Goal: Information Seeking & Learning: Find specific fact

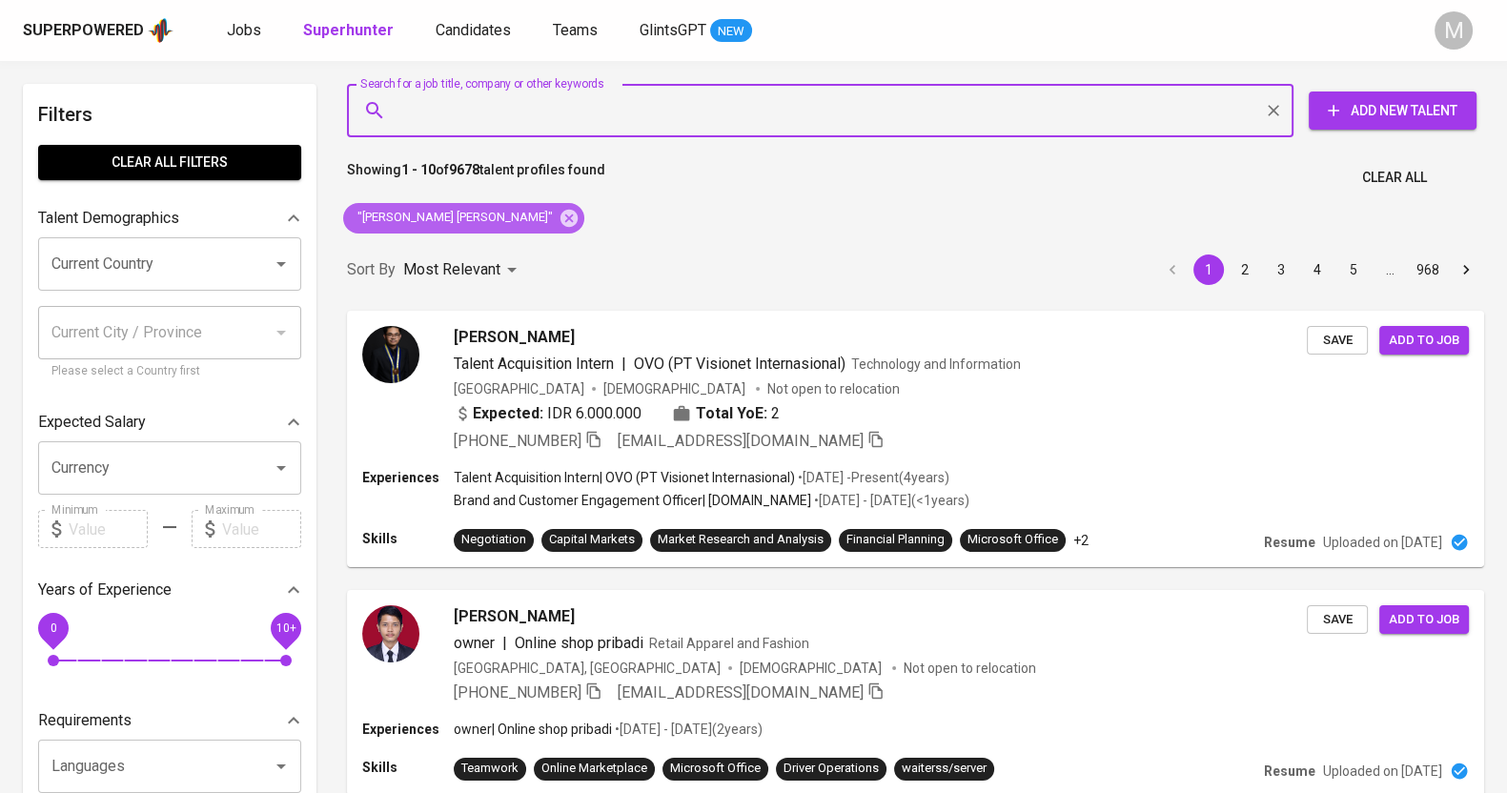
drag, startPoint x: 520, startPoint y: 220, endPoint x: 587, endPoint y: 101, distance: 136.5
click at [560, 221] on icon at bounding box center [568, 217] width 17 height 17
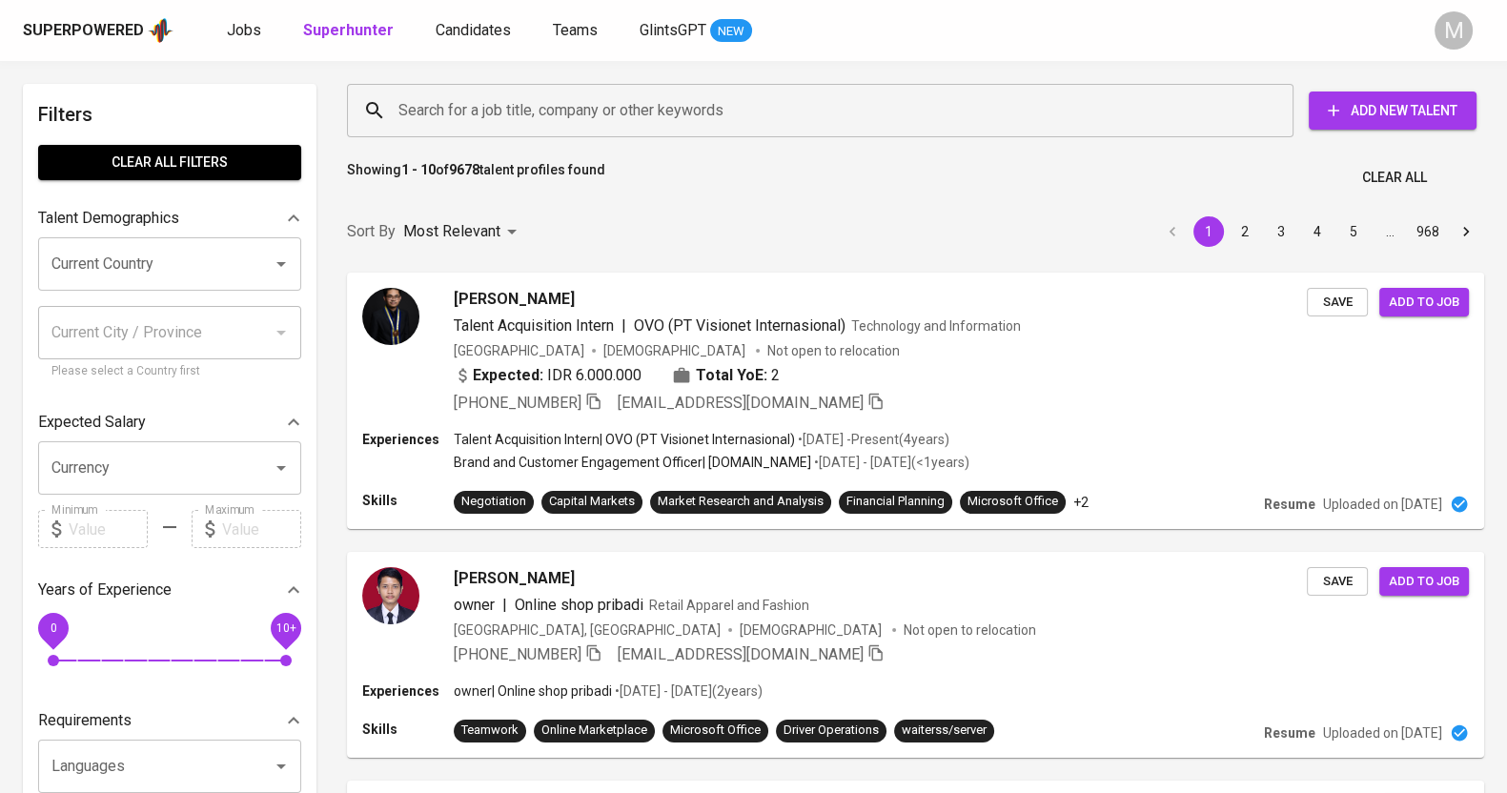
click at [609, 123] on input "Search for a job title, company or other keywords" at bounding box center [825, 110] width 862 height 36
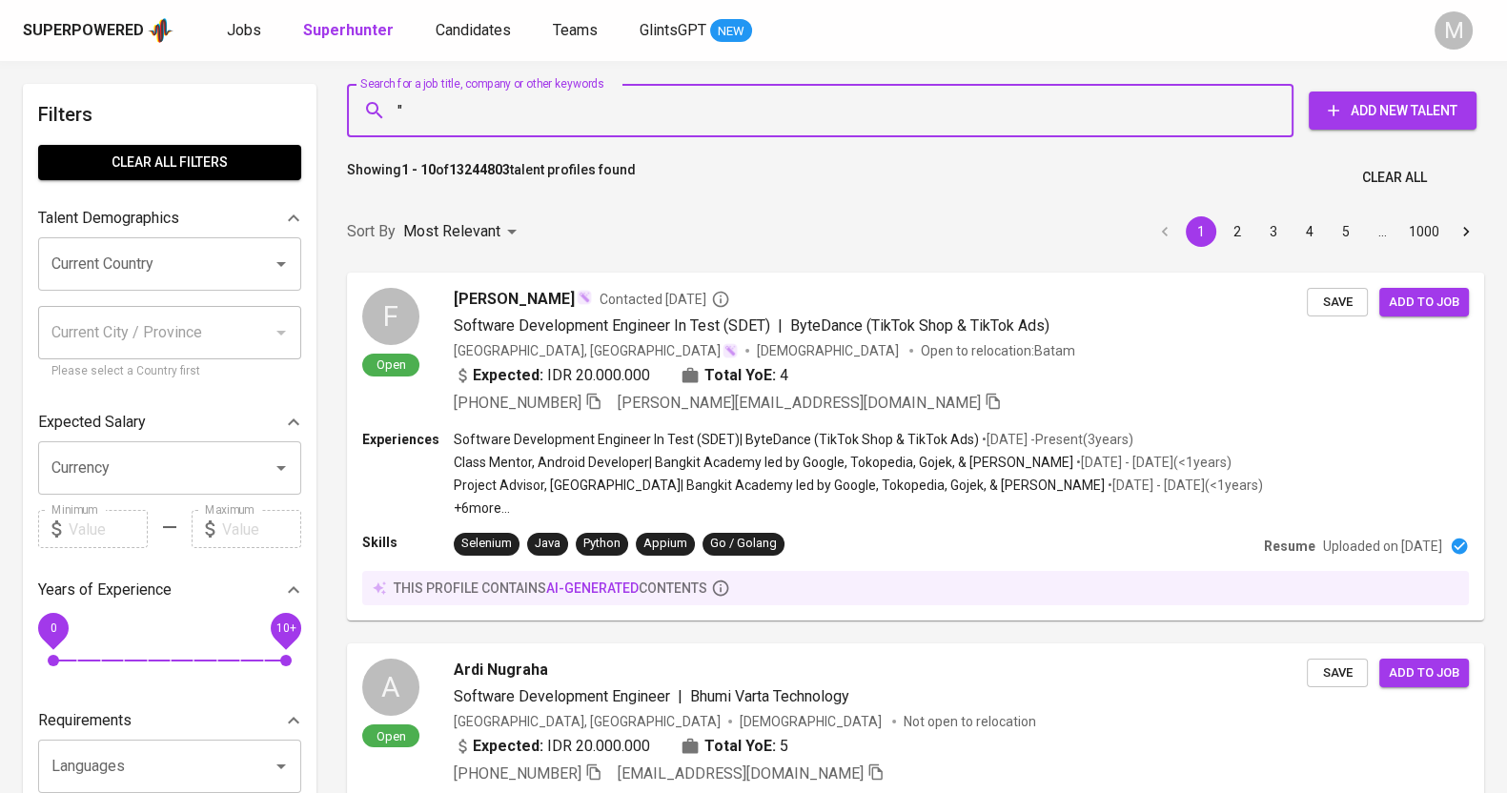
click at [659, 117] on input """ at bounding box center [825, 110] width 862 height 36
paste input "[PERSON_NAME] Santa [PERSON_NAME]"
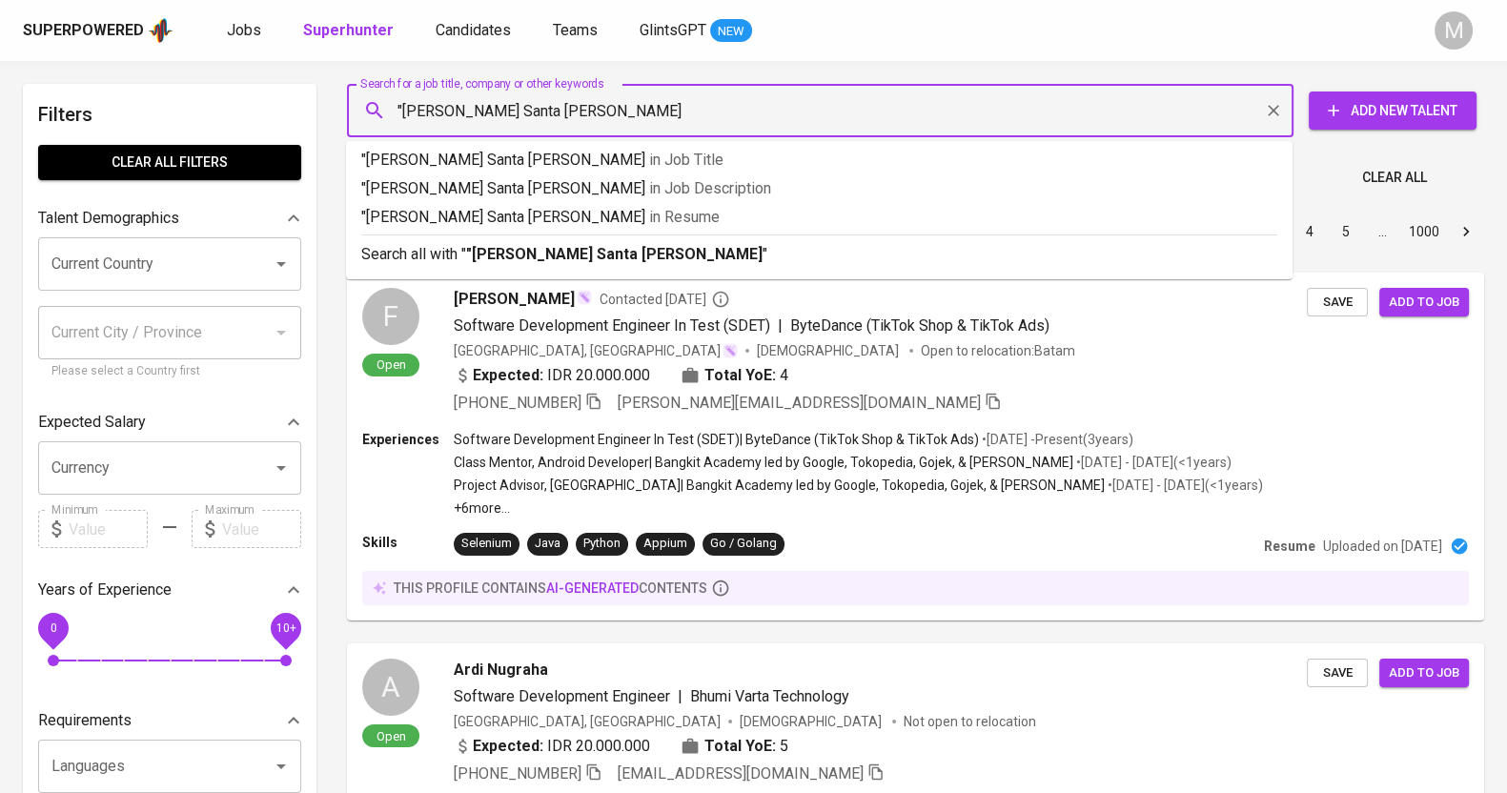
type input ""[PERSON_NAME] [PERSON_NAME]""
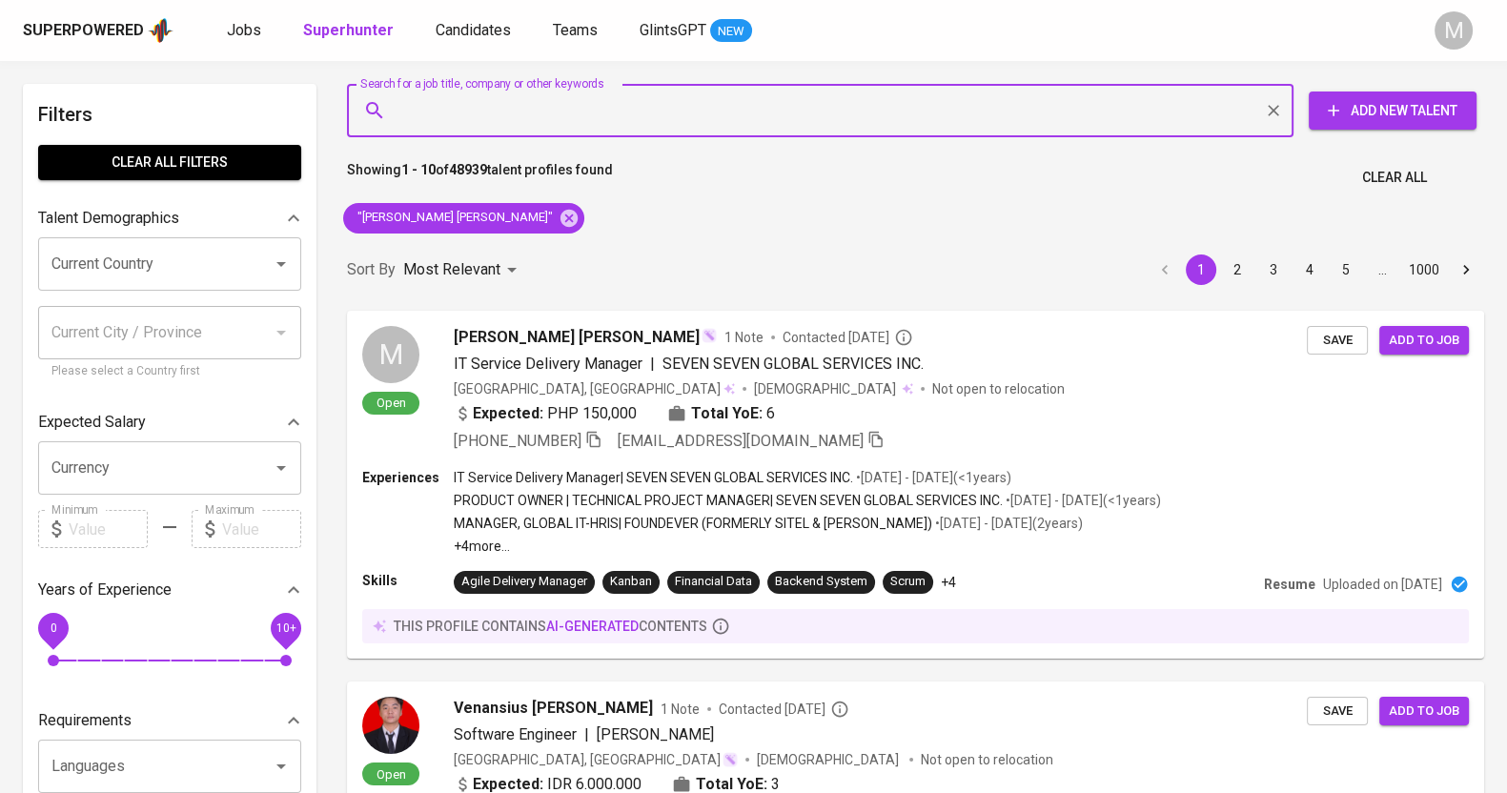
click at [659, 127] on input "Search for a job title, company or other keywords" at bounding box center [825, 110] width 862 height 36
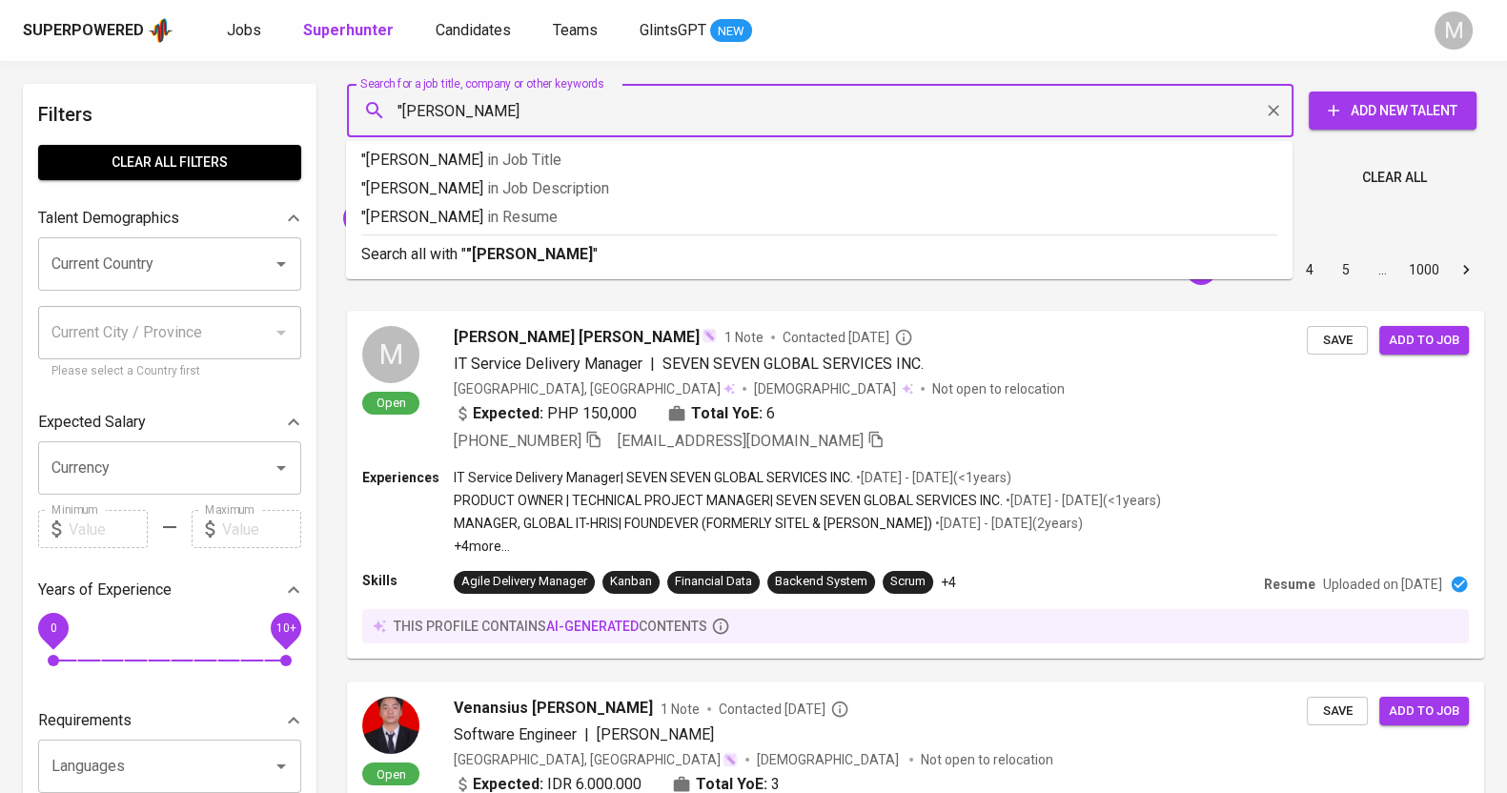
type input ""ikhwan maulana""
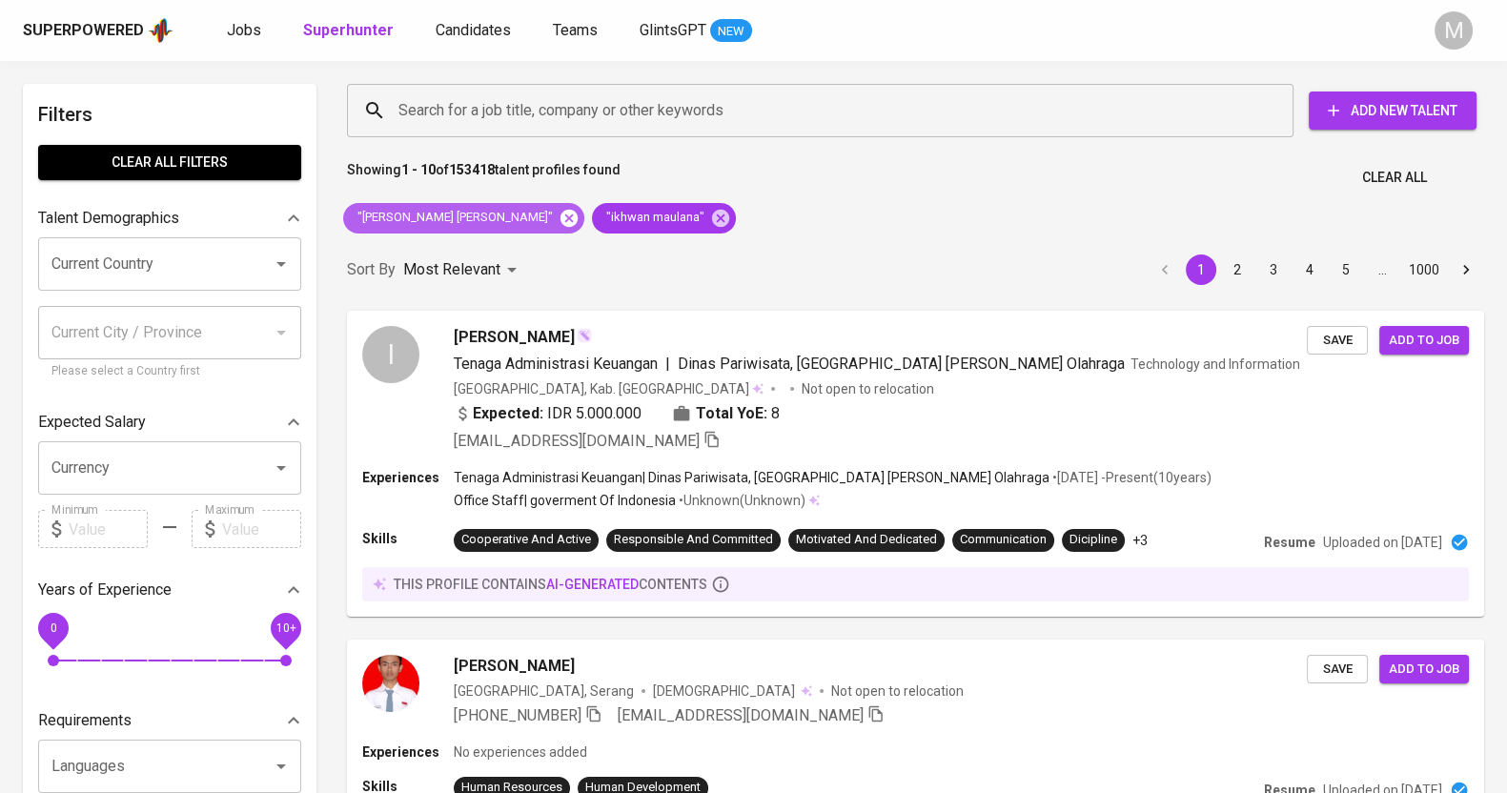
click at [560, 225] on icon at bounding box center [568, 217] width 17 height 17
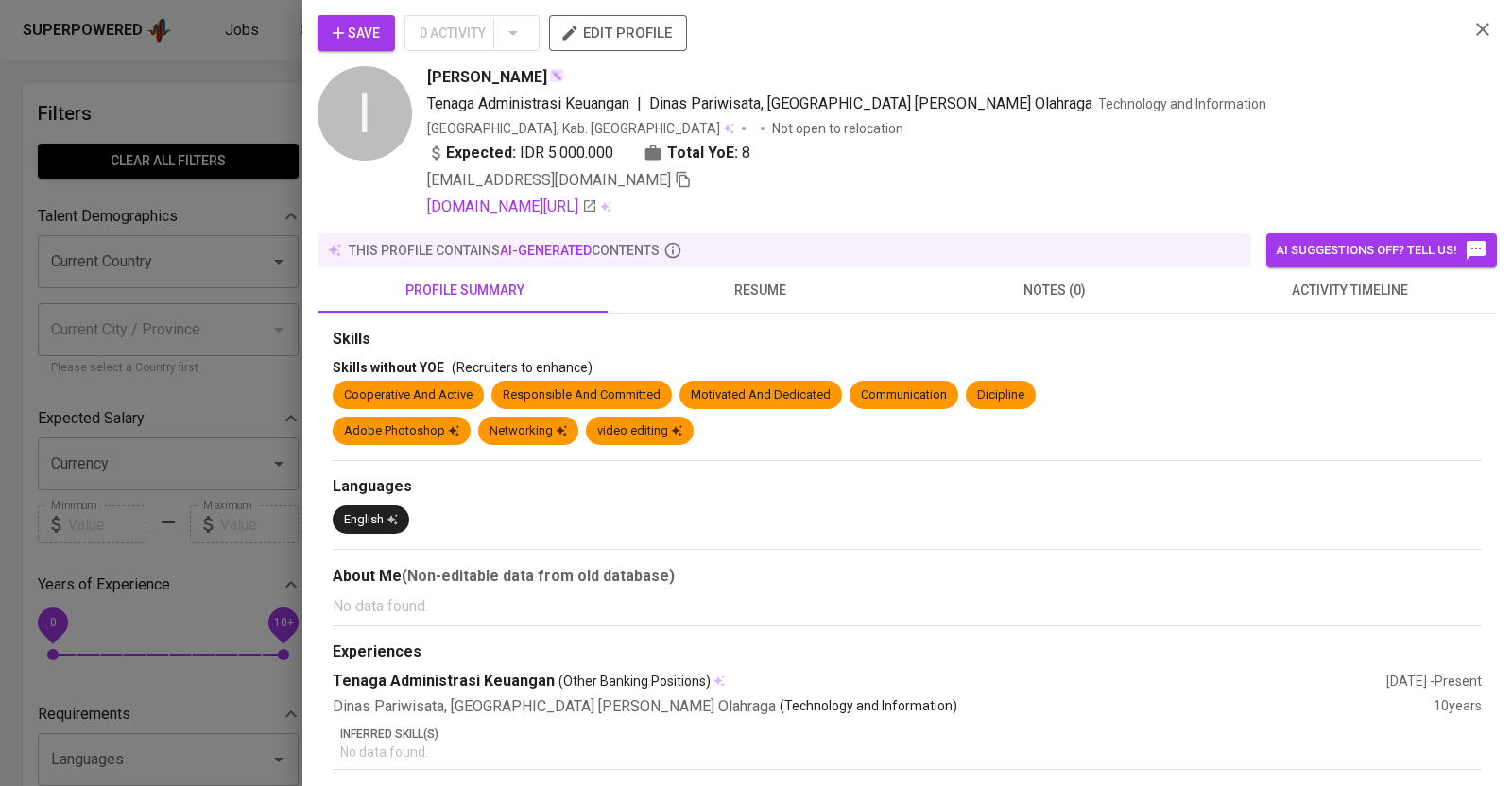
scroll to position [297, 0]
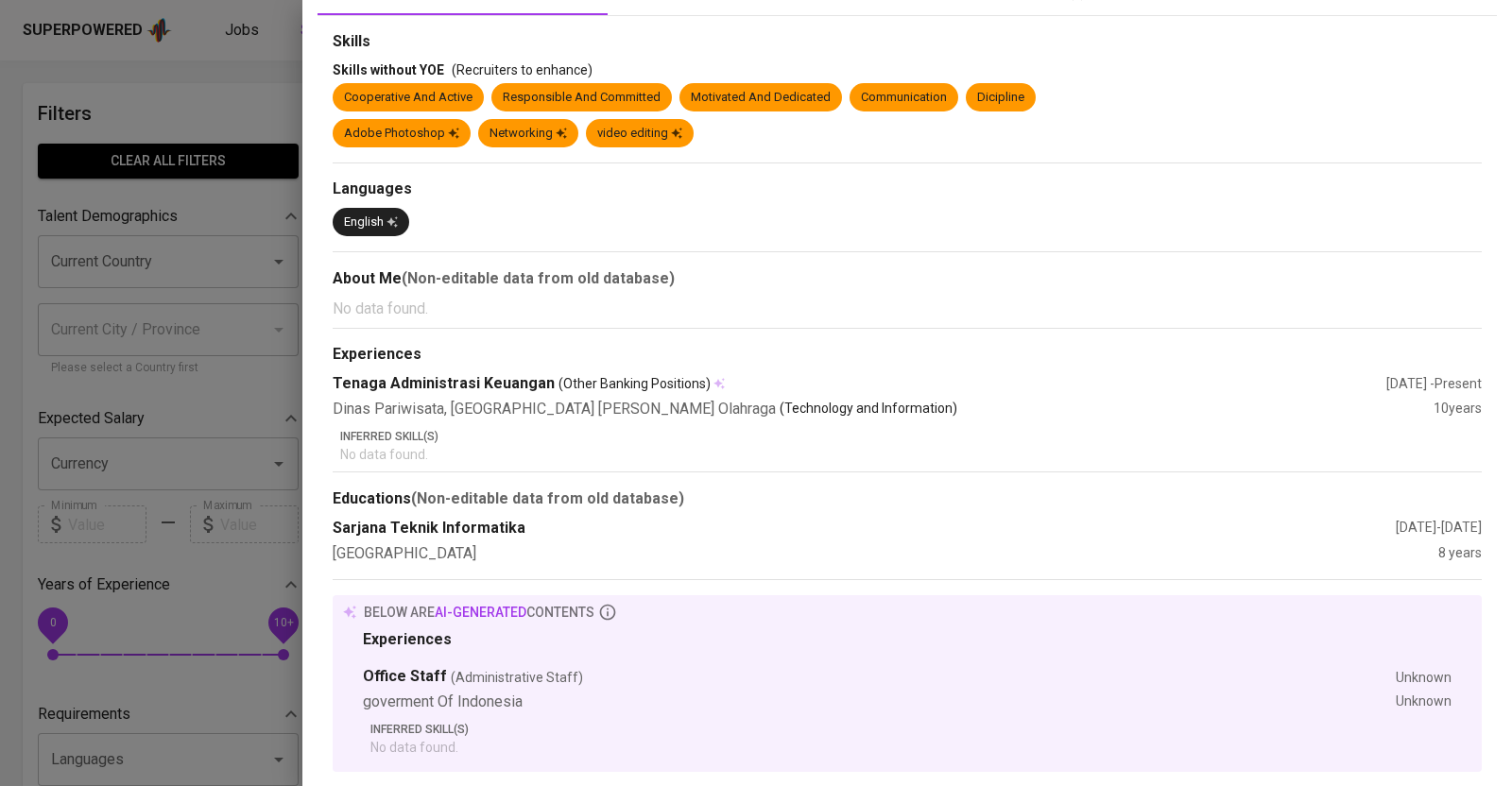
click at [986, 21] on div "Skills Skills without YOE (Recruiters to enhance) Cooperative And Active Respon…" at bounding box center [906, 393] width 1179 height 755
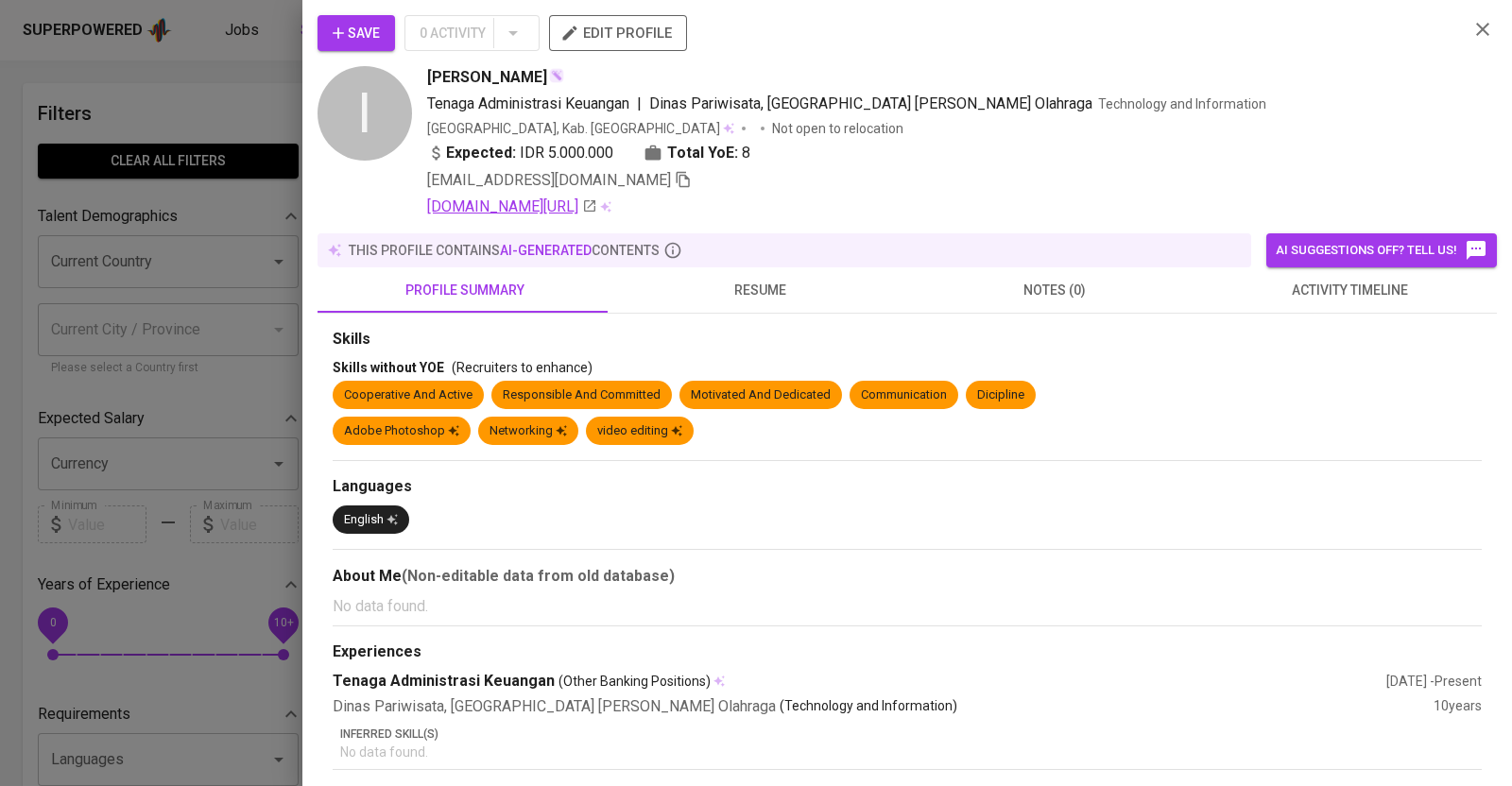
click at [597, 210] on link "linkedin.com/in/ikhwan-maulana-413056254" at bounding box center [513, 206] width 171 height 23
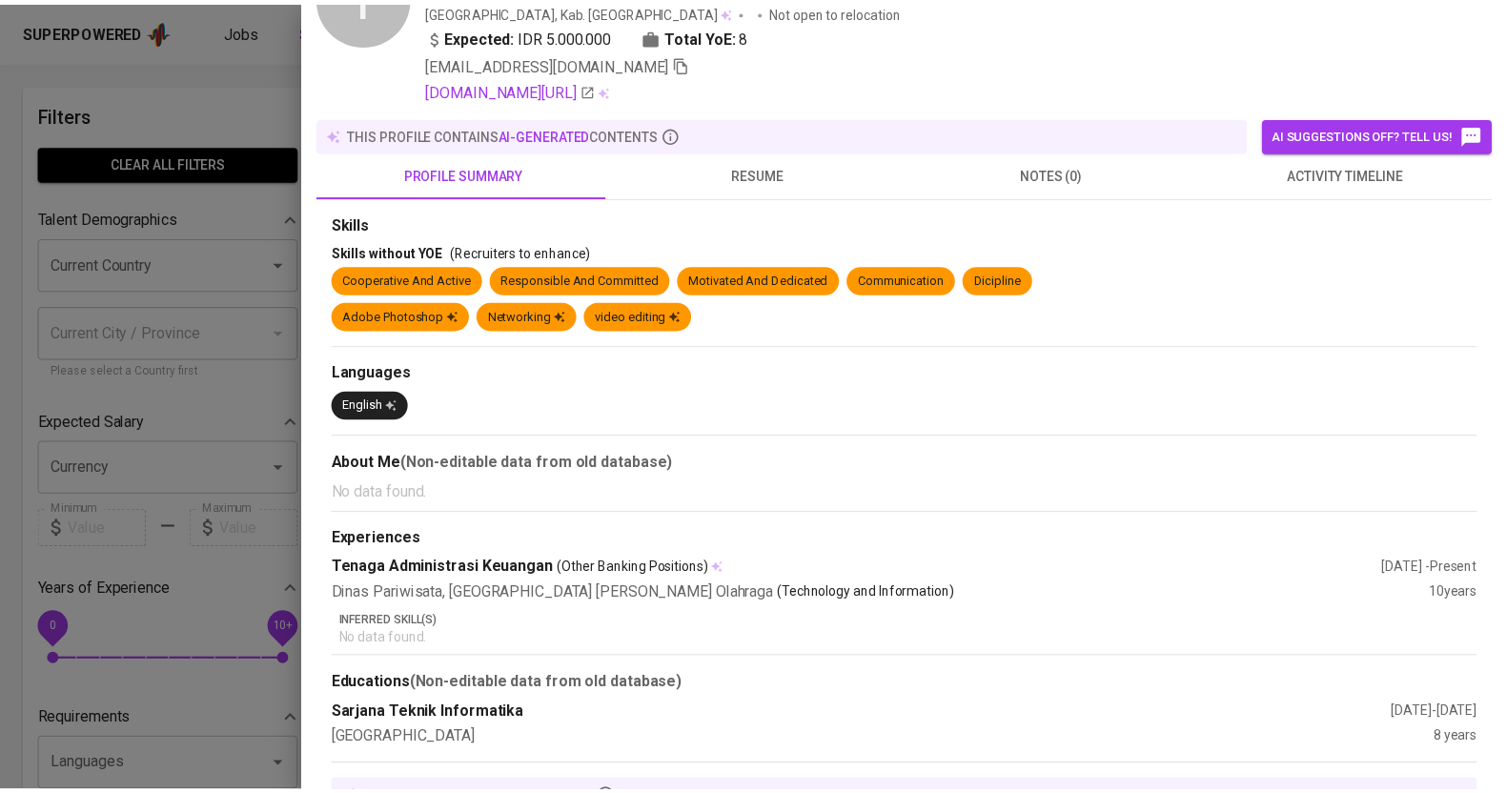
scroll to position [300, 0]
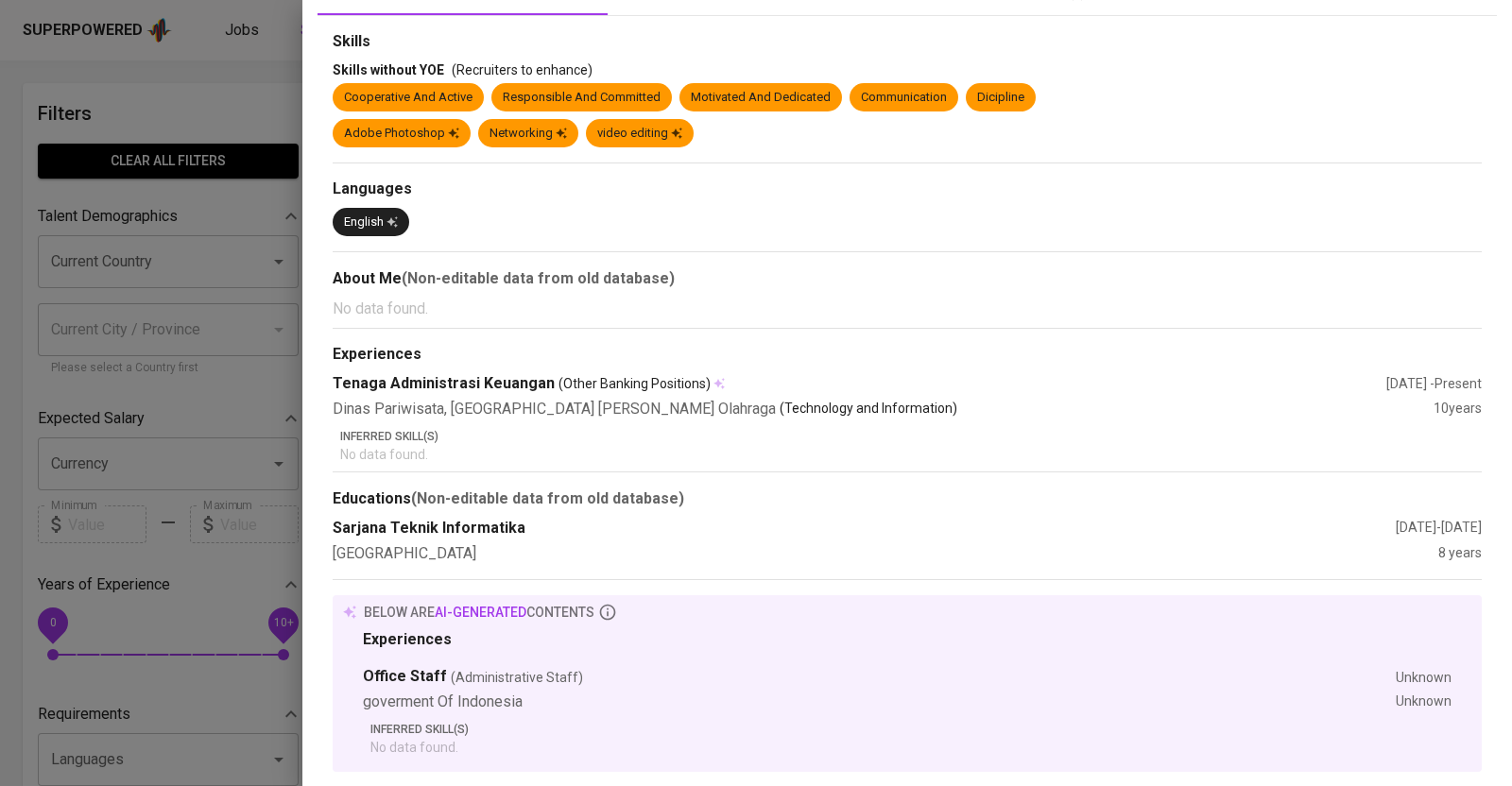
click at [146, 316] on div at bounding box center [756, 393] width 1512 height 786
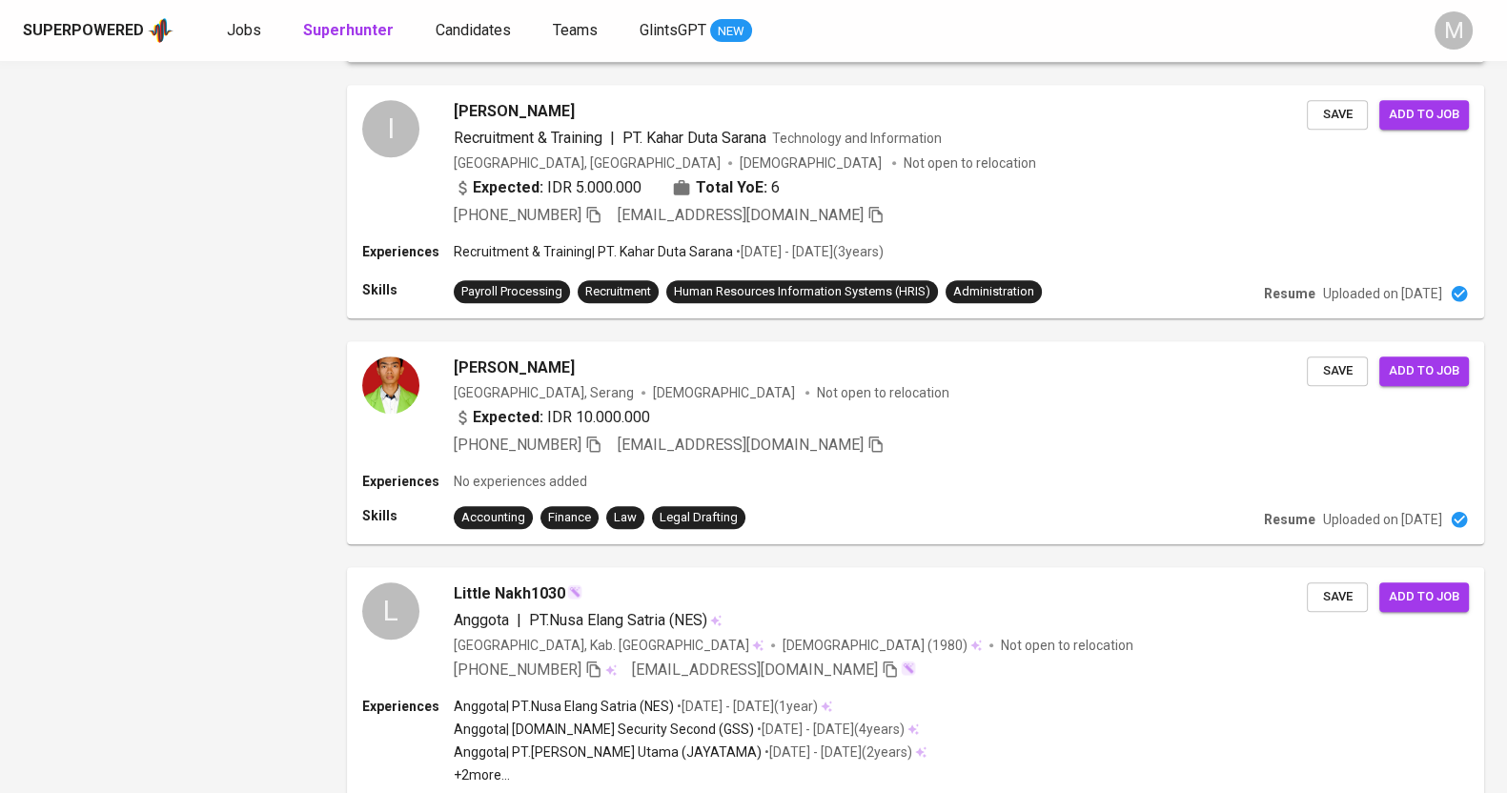
scroll to position [1905, 0]
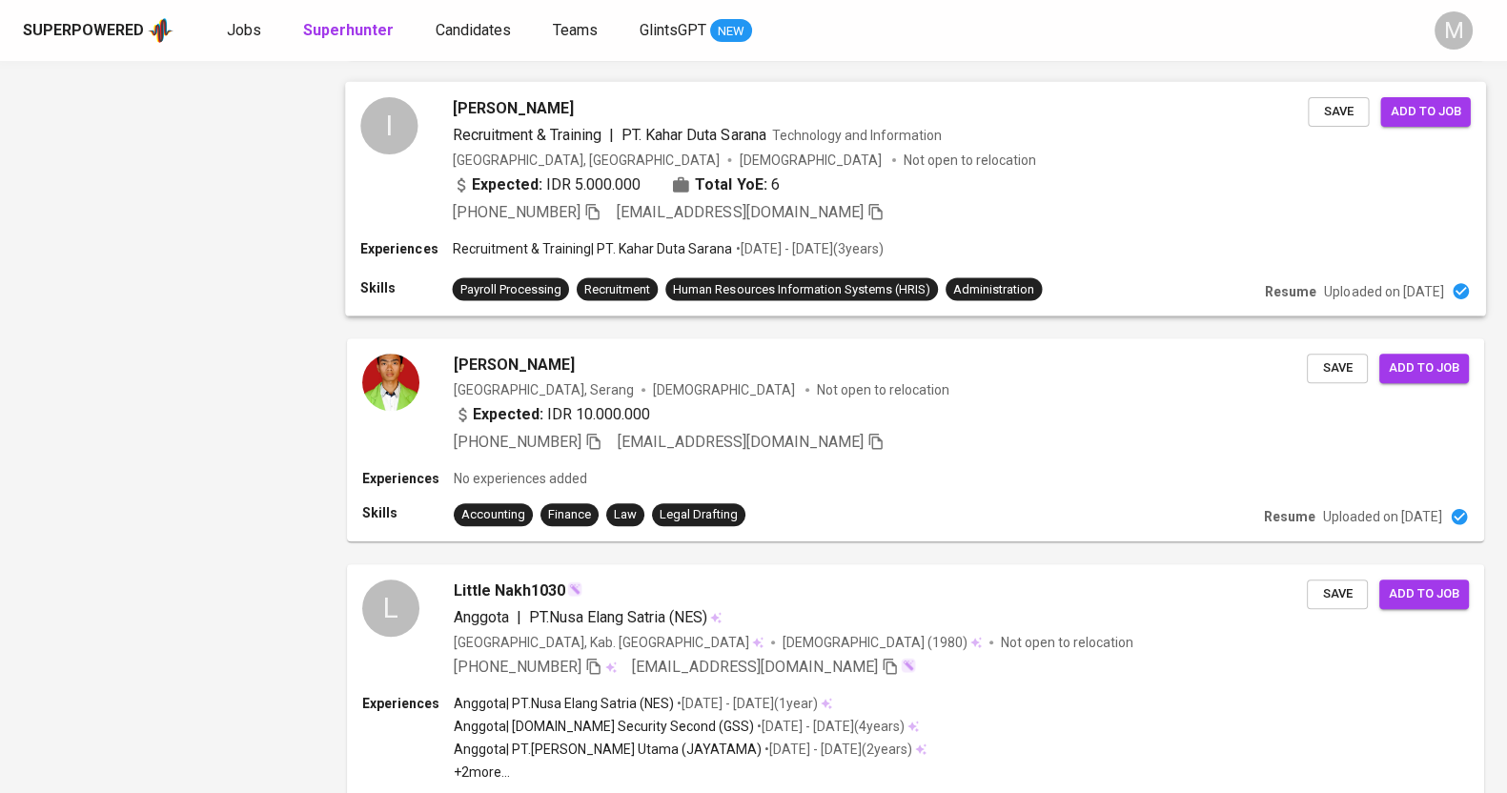
click at [948, 188] on div "Expected: IDR 5.000.000 Total YoE: 6" at bounding box center [881, 187] width 856 height 28
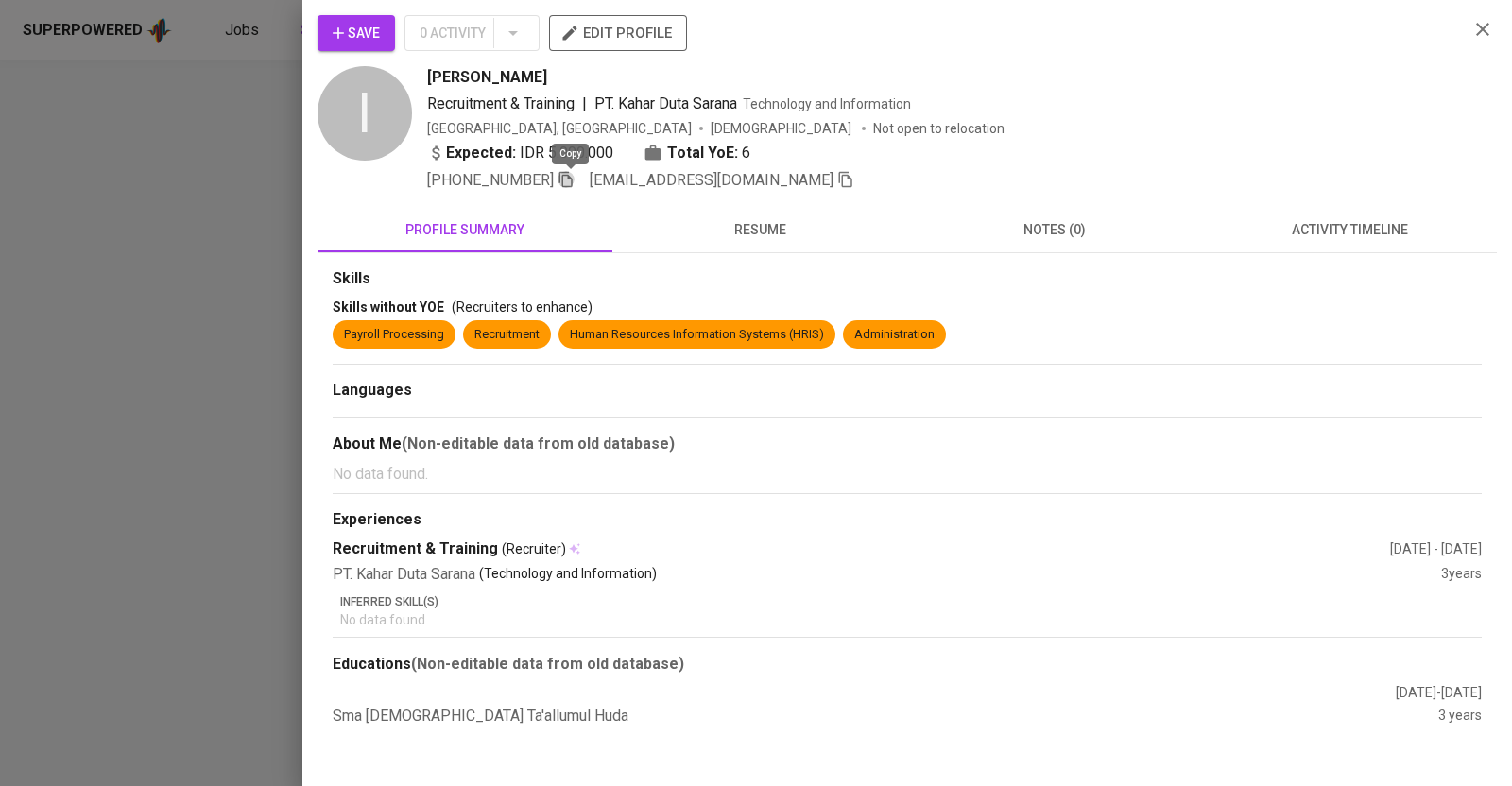
click at [572, 181] on icon "button" at bounding box center [565, 178] width 17 height 17
click at [562, 173] on icon "button" at bounding box center [565, 178] width 17 height 17
drag, startPoint x: 598, startPoint y: 97, endPoint x: 747, endPoint y: 95, distance: 149.0
click at [737, 95] on div "Recruitment & Training | PT. Kahar Duta Sarana" at bounding box center [582, 103] width 310 height 23
copy span "PT. Kahar Duta Sarana"
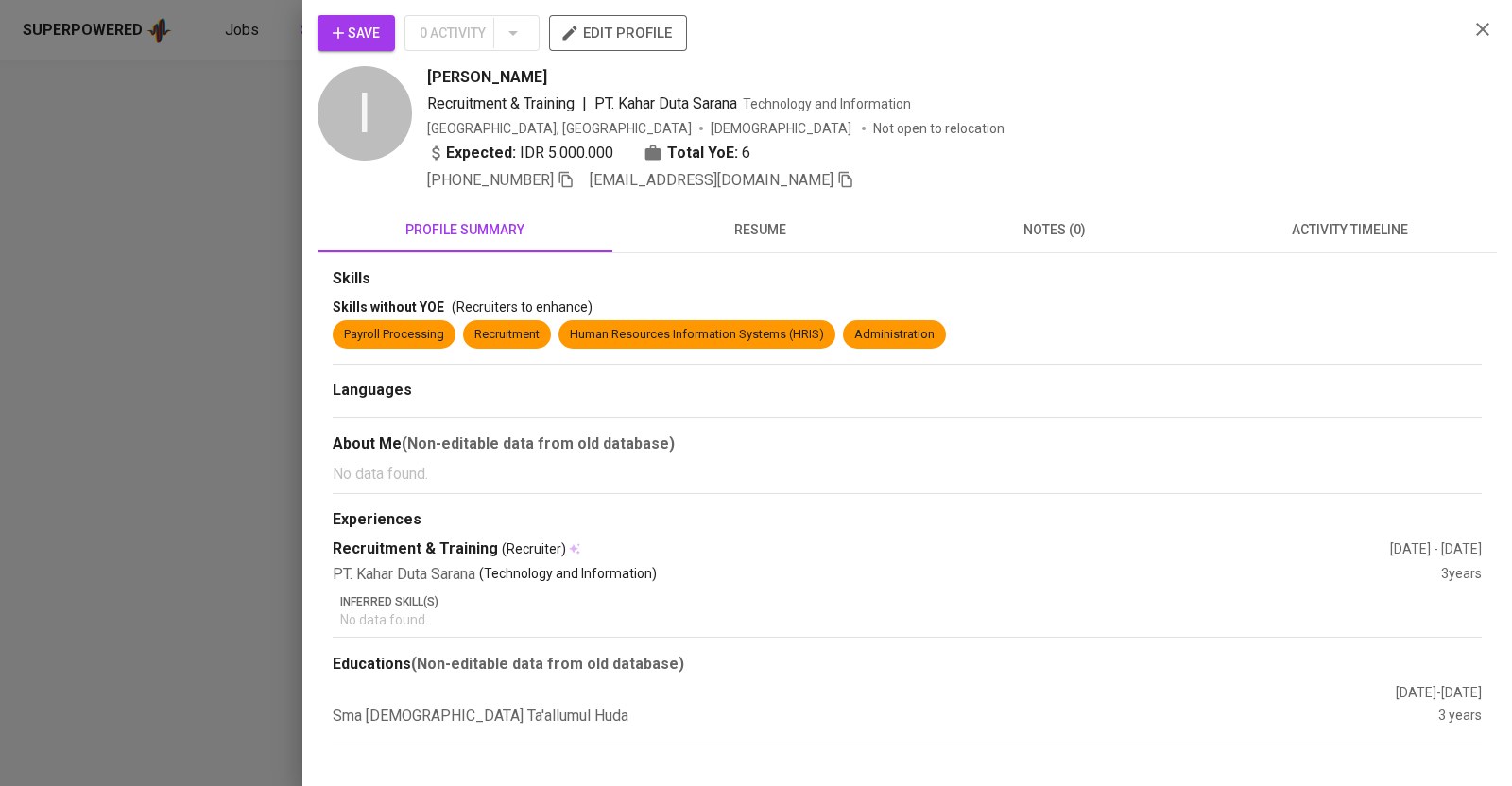
click at [225, 220] on div at bounding box center [756, 393] width 1512 height 786
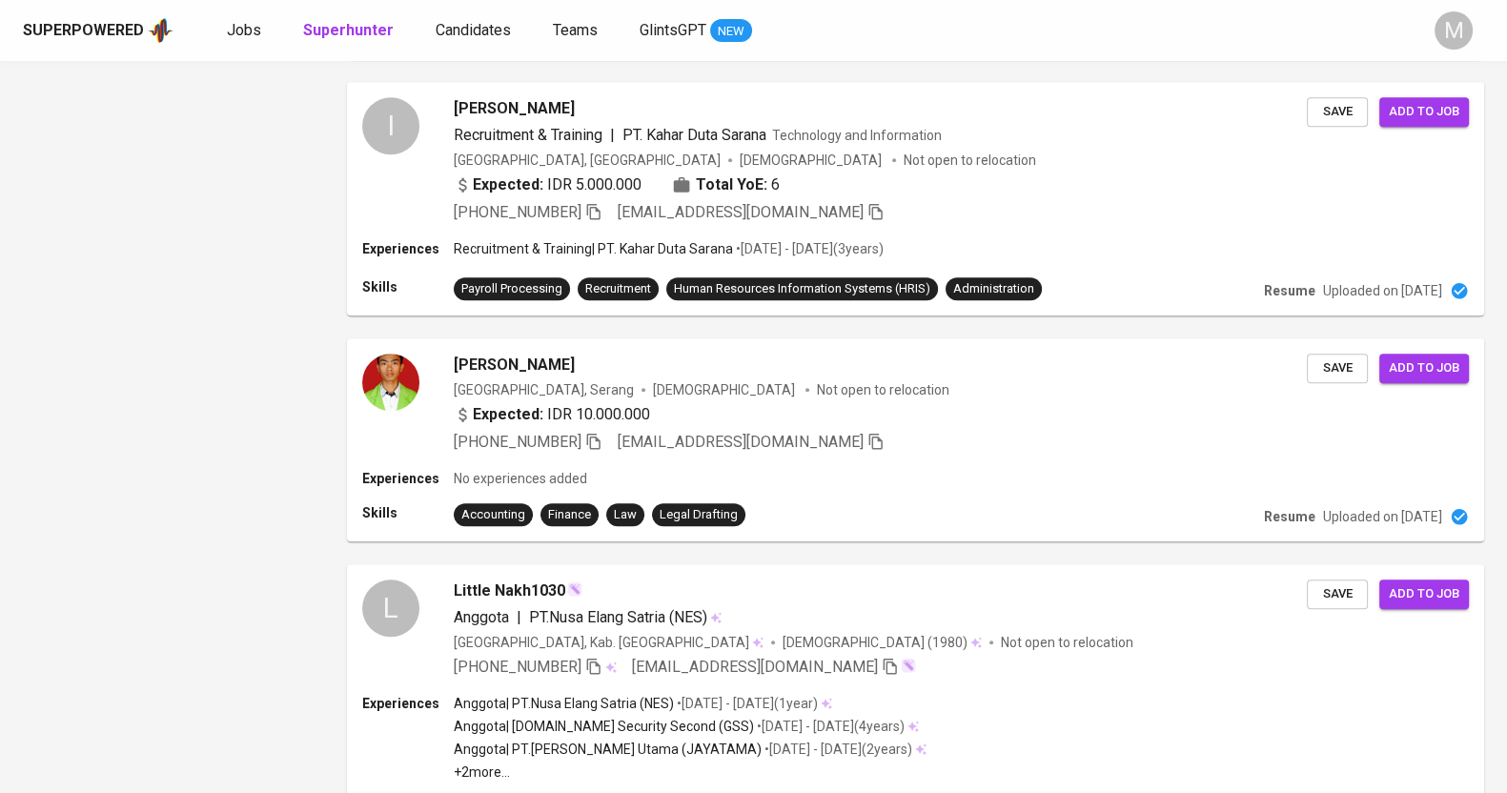
scroll to position [1310, 0]
